Goal: Information Seeking & Learning: Learn about a topic

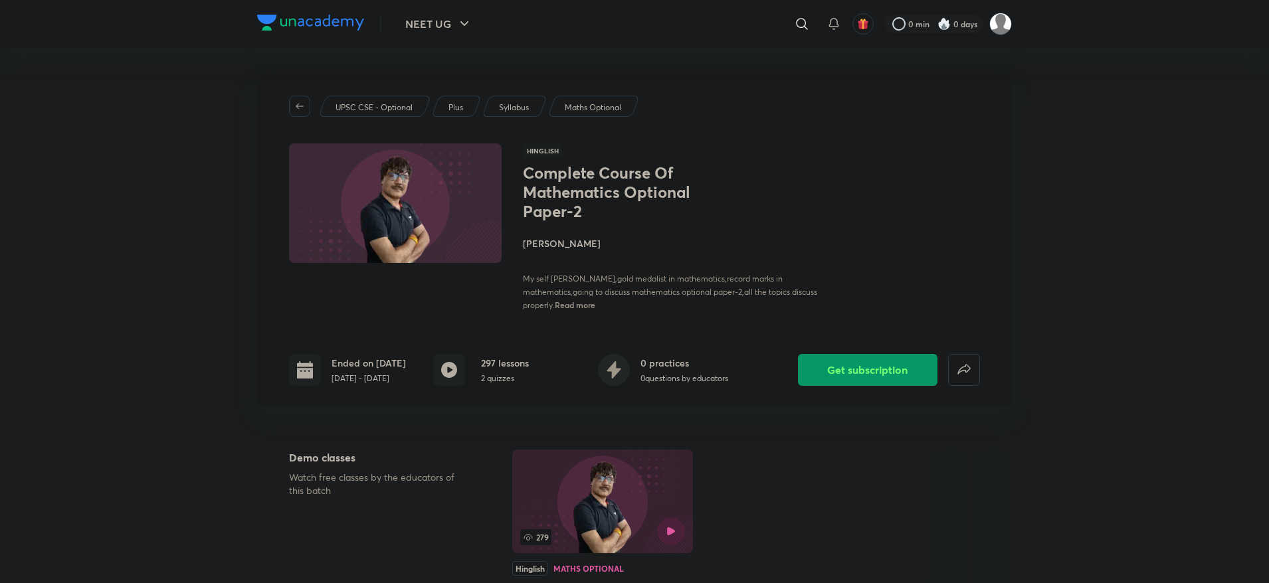
drag, startPoint x: 290, startPoint y: 72, endPoint x: 391, endPoint y: 2, distance: 122.6
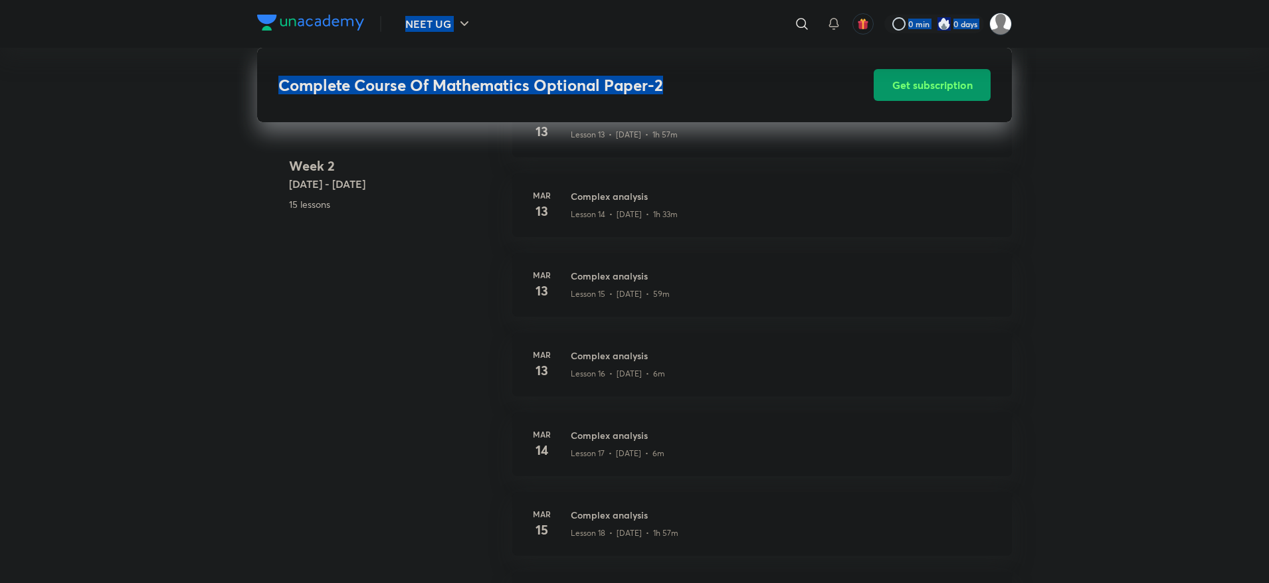
scroll to position [1806, 0]
click at [595, 438] on h3 "Complex analysis" at bounding box center [783, 431] width 425 height 14
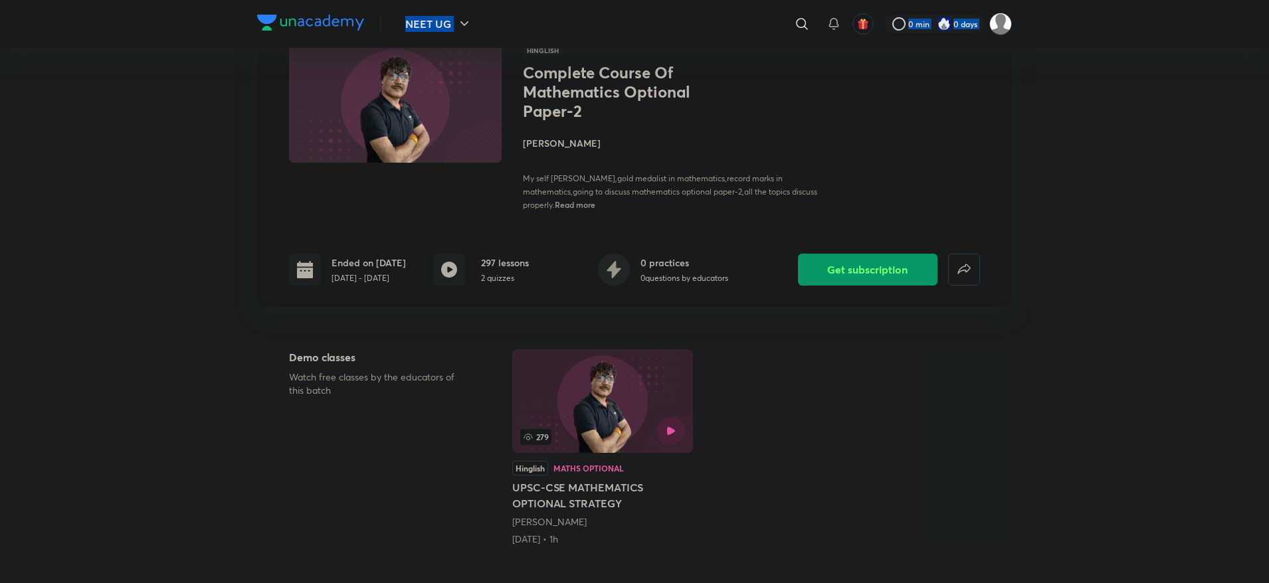
scroll to position [124, 0]
